Goal: Ask a question

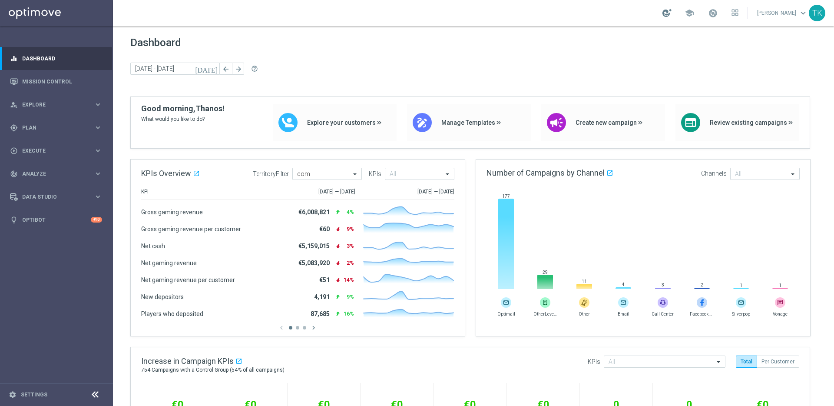
click at [663, 13] on div at bounding box center [666, 13] width 9 height 8
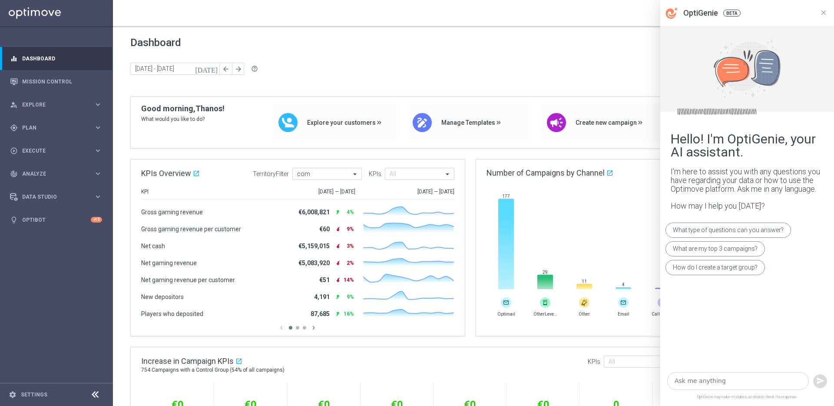
click at [728, 383] on textarea at bounding box center [738, 381] width 142 height 18
type textarea "what is opti x"
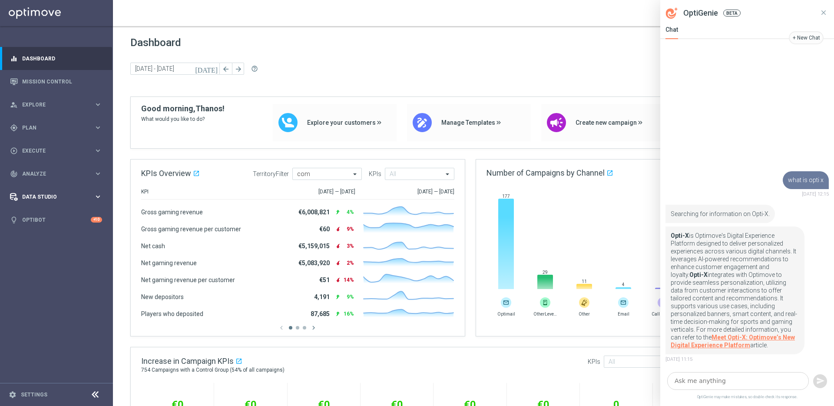
click at [97, 197] on icon "keyboard_arrow_right" at bounding box center [98, 196] width 8 height 8
click at [101, 174] on icon "keyboard_arrow_right" at bounding box center [98, 173] width 8 height 8
click at [99, 151] on icon "keyboard_arrow_right" at bounding box center [98, 150] width 8 height 8
click at [100, 131] on icon "keyboard_arrow_right" at bounding box center [98, 127] width 8 height 8
click at [99, 101] on icon "keyboard_arrow_right" at bounding box center [98, 104] width 8 height 8
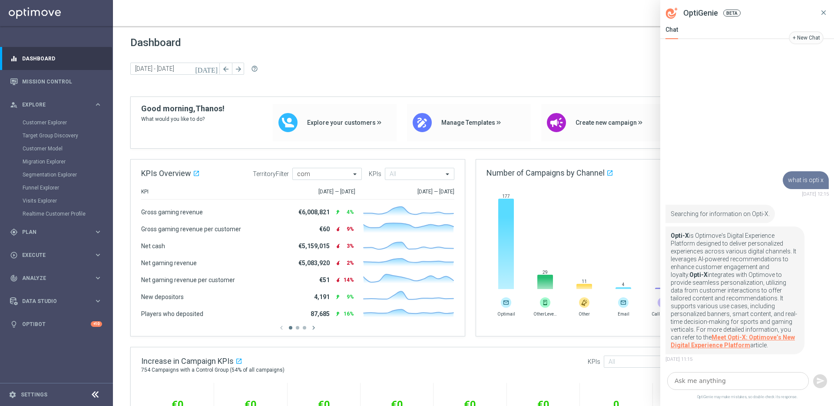
click at [824, 13] on icon at bounding box center [823, 12] width 5 height 5
